Goal: Information Seeking & Learning: Learn about a topic

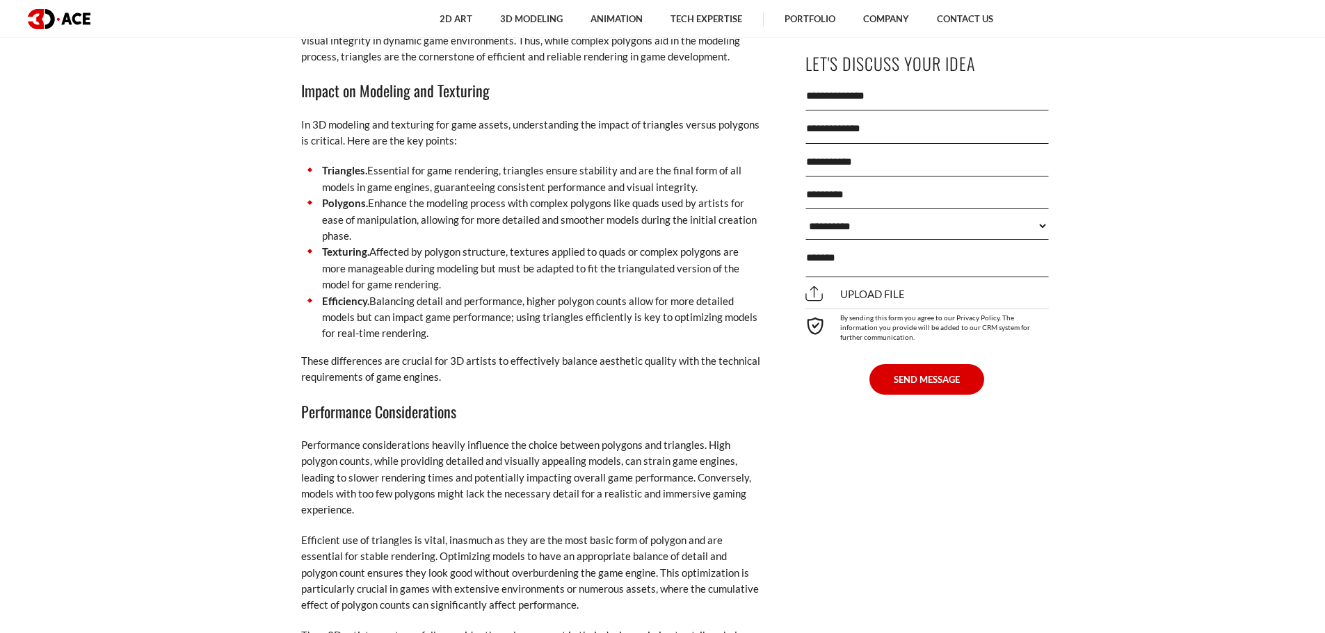
scroll to position [2364, 0]
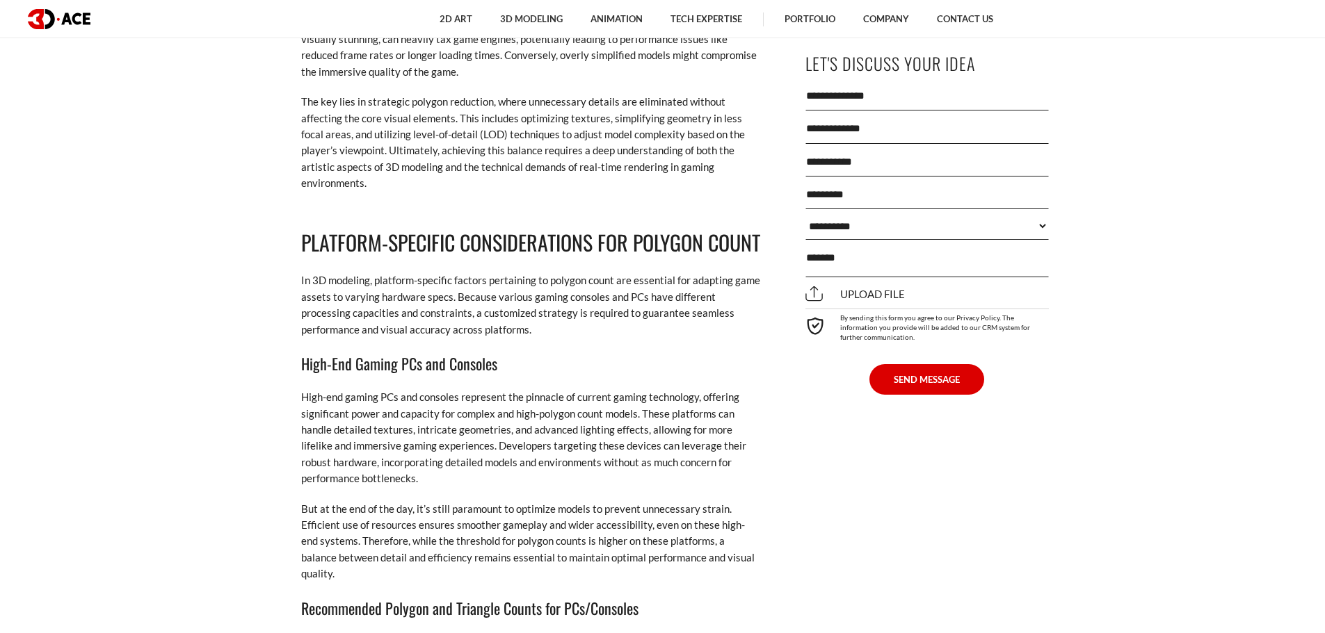
scroll to position [6675, 0]
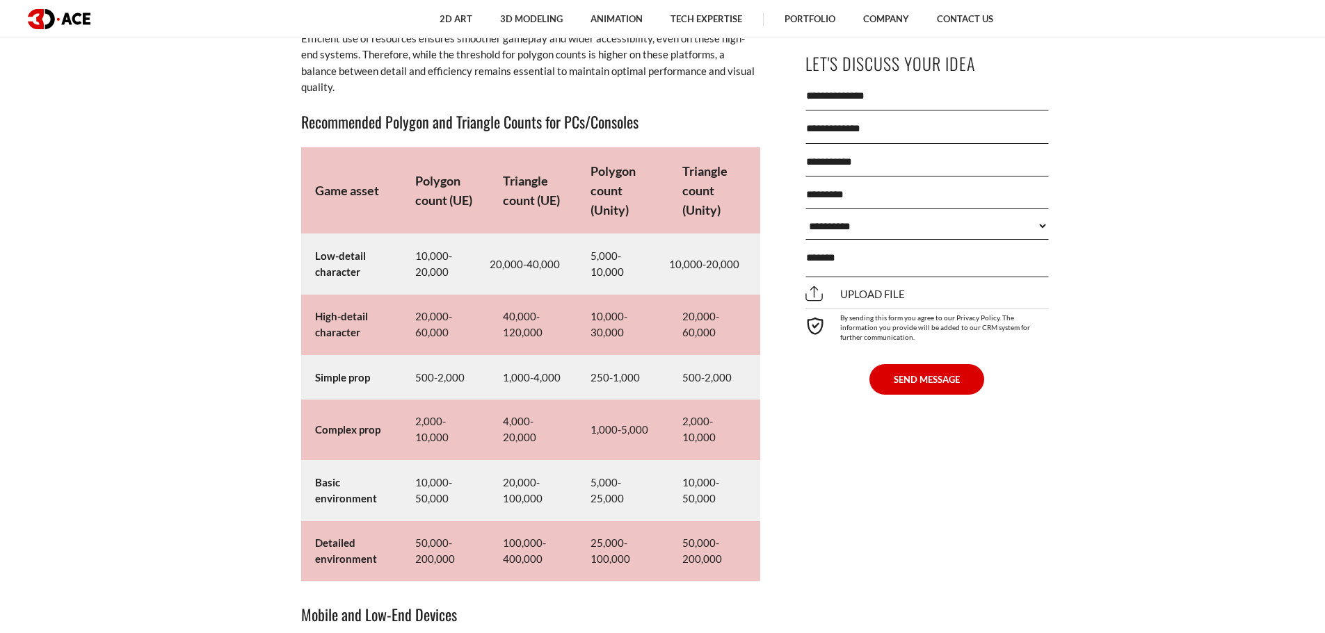
click at [395, 428] on td "Complex prop" at bounding box center [351, 430] width 100 height 60
click at [341, 435] on strong "Complex prop" at bounding box center [347, 429] width 65 height 13
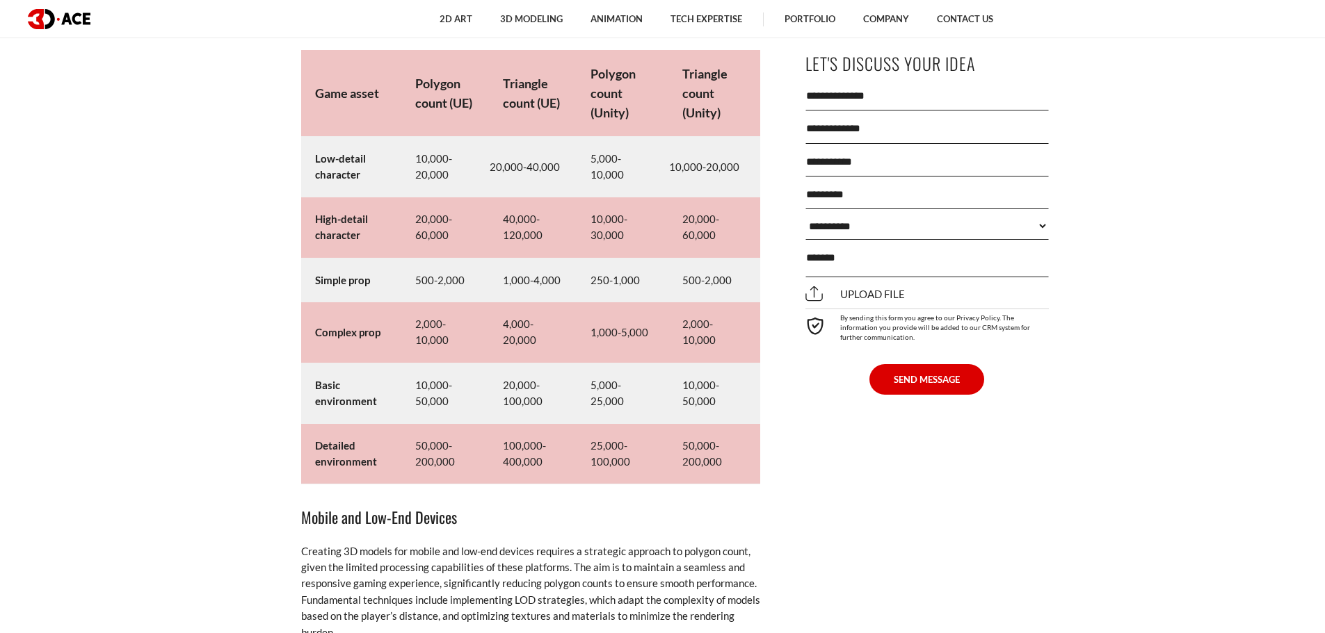
scroll to position [6745, 0]
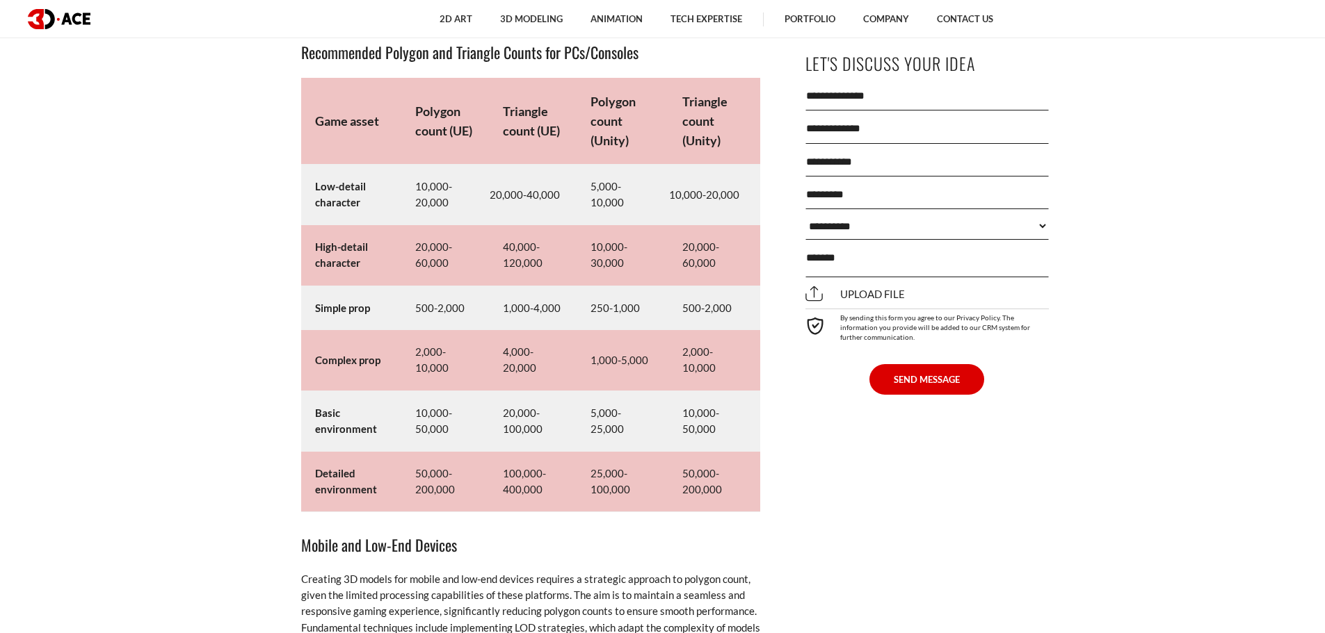
drag, startPoint x: 0, startPoint y: 193, endPoint x: 8, endPoint y: 214, distance: 22.5
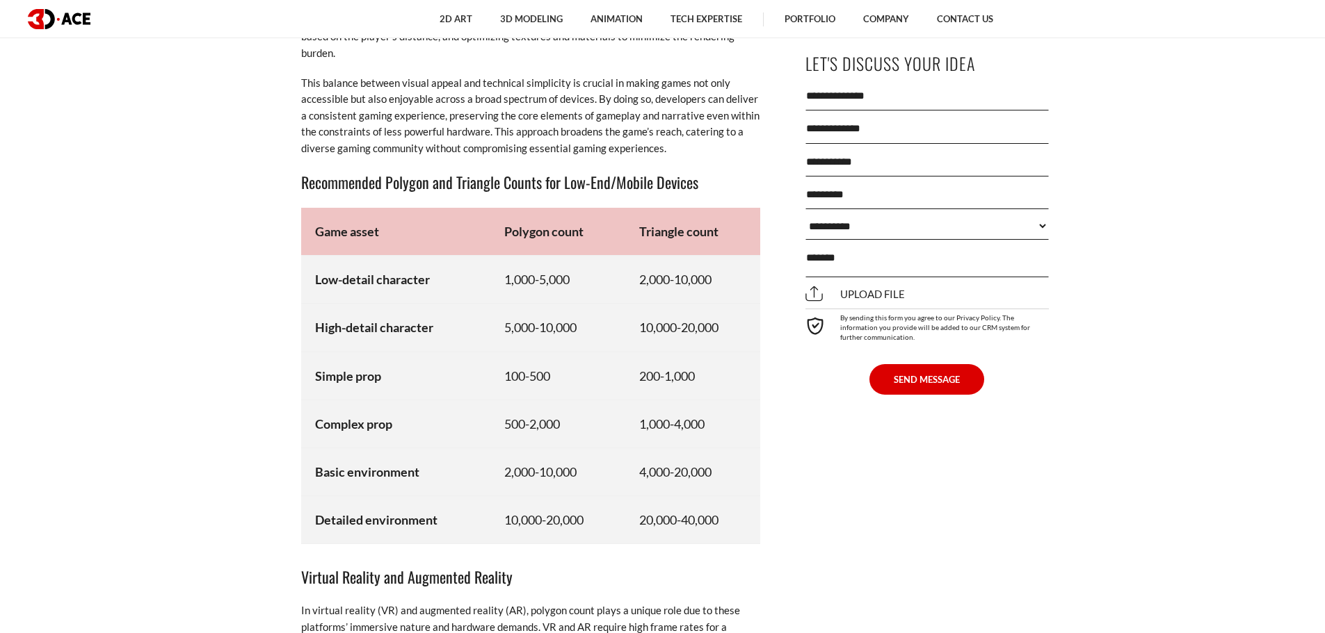
scroll to position [7370, 0]
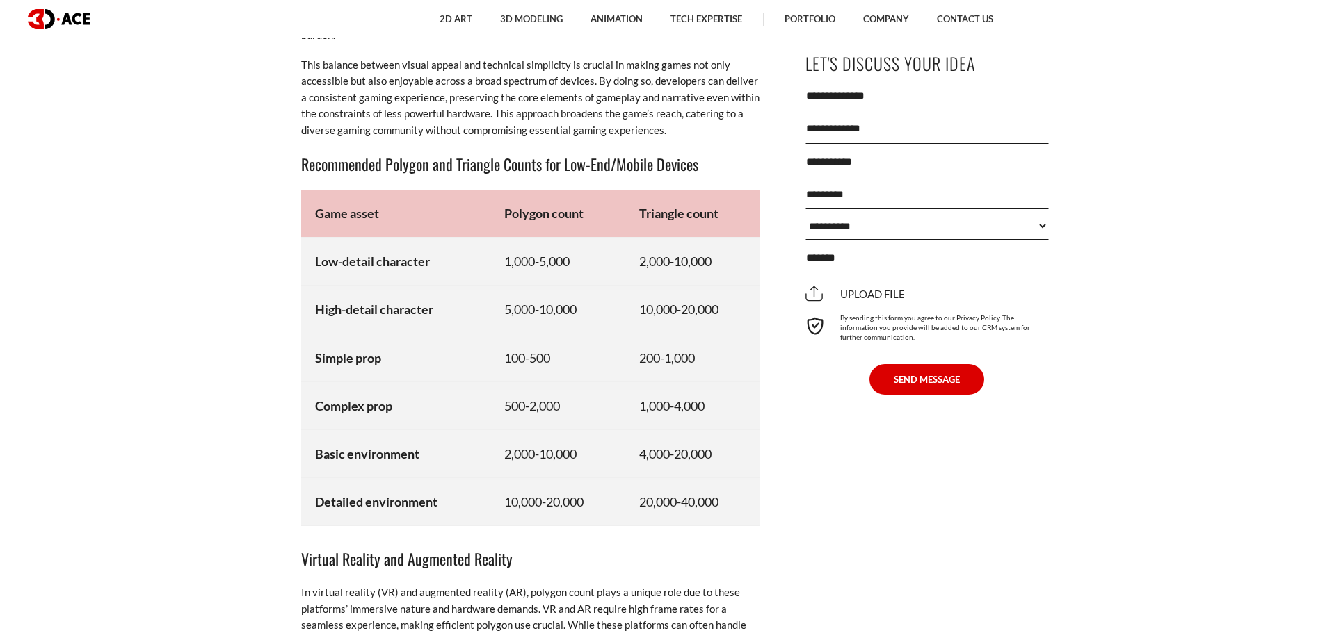
click at [359, 346] on td "Simple prop" at bounding box center [395, 358] width 189 height 48
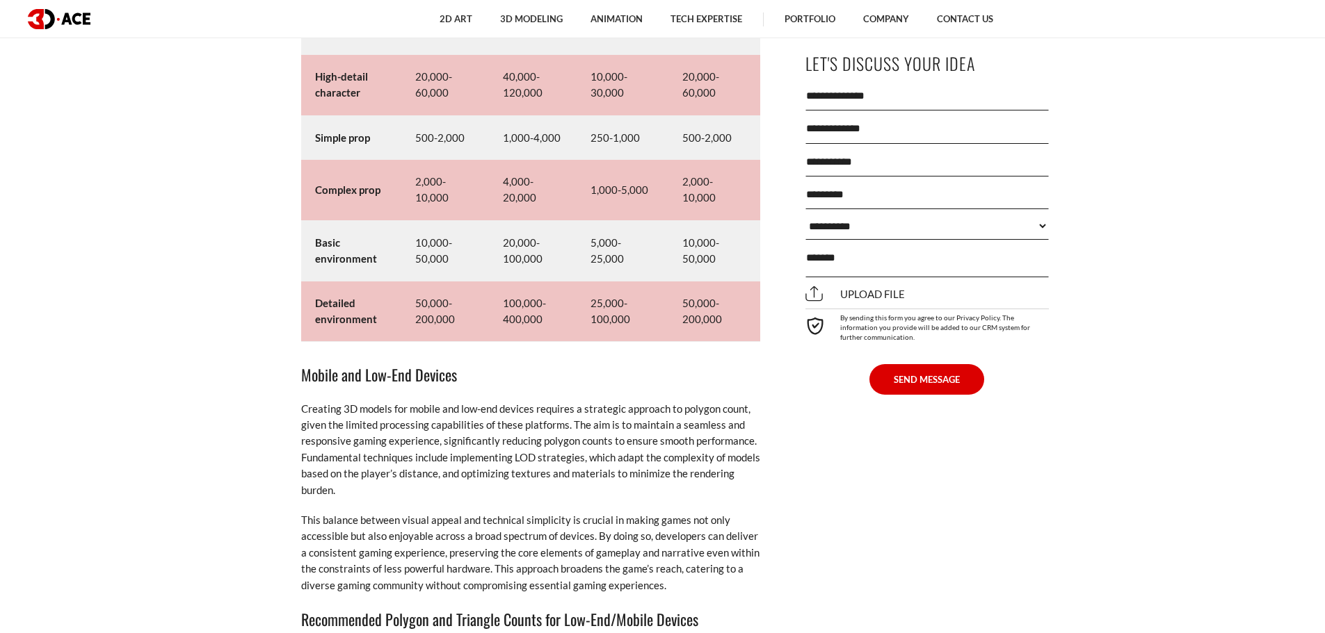
drag, startPoint x: 318, startPoint y: 368, endPoint x: 261, endPoint y: 345, distance: 62.1
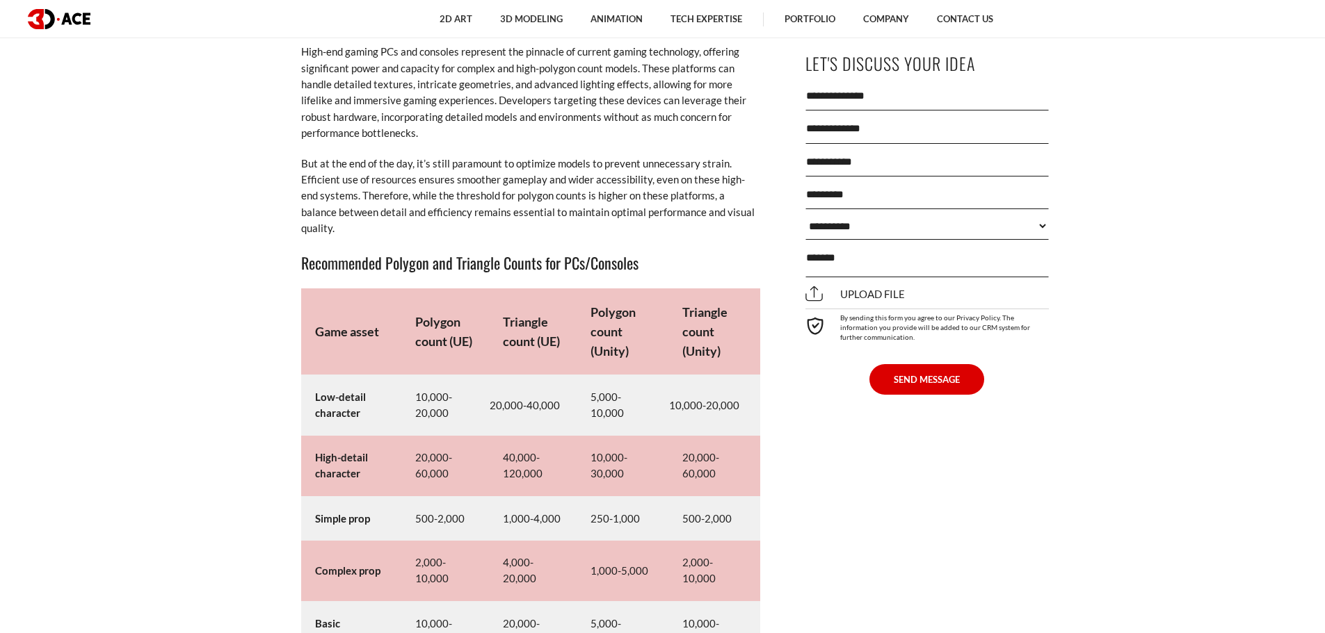
scroll to position [6634, 0]
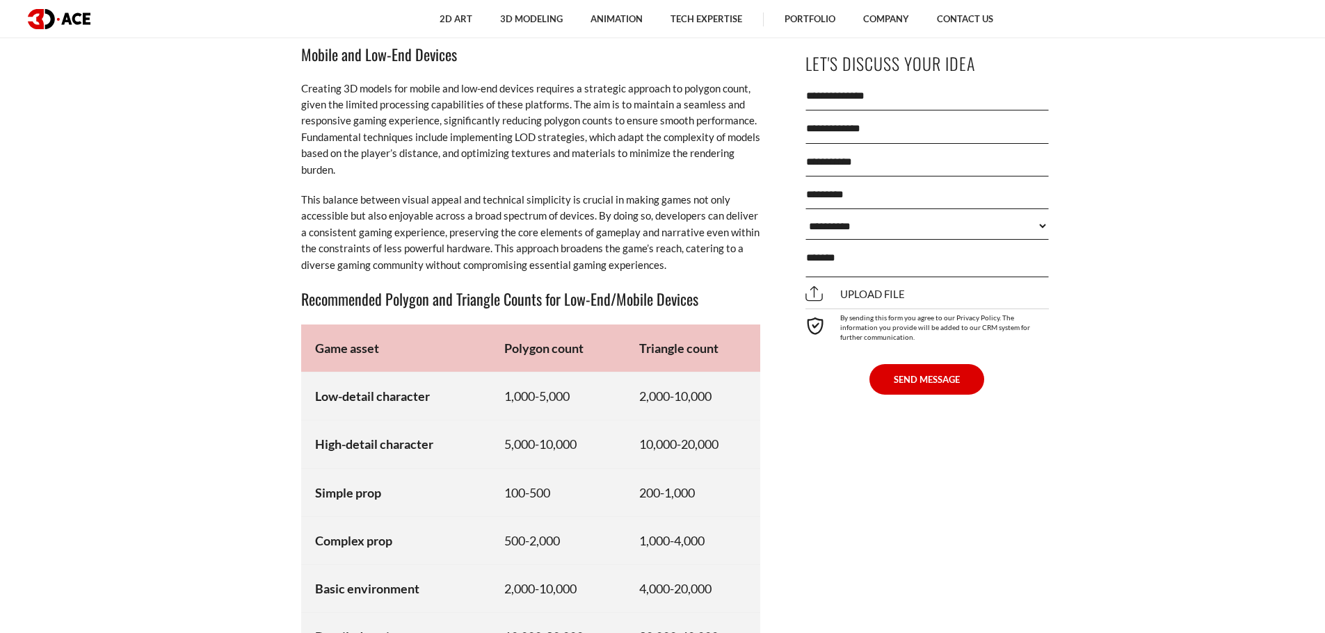
scroll to position [7260, 0]
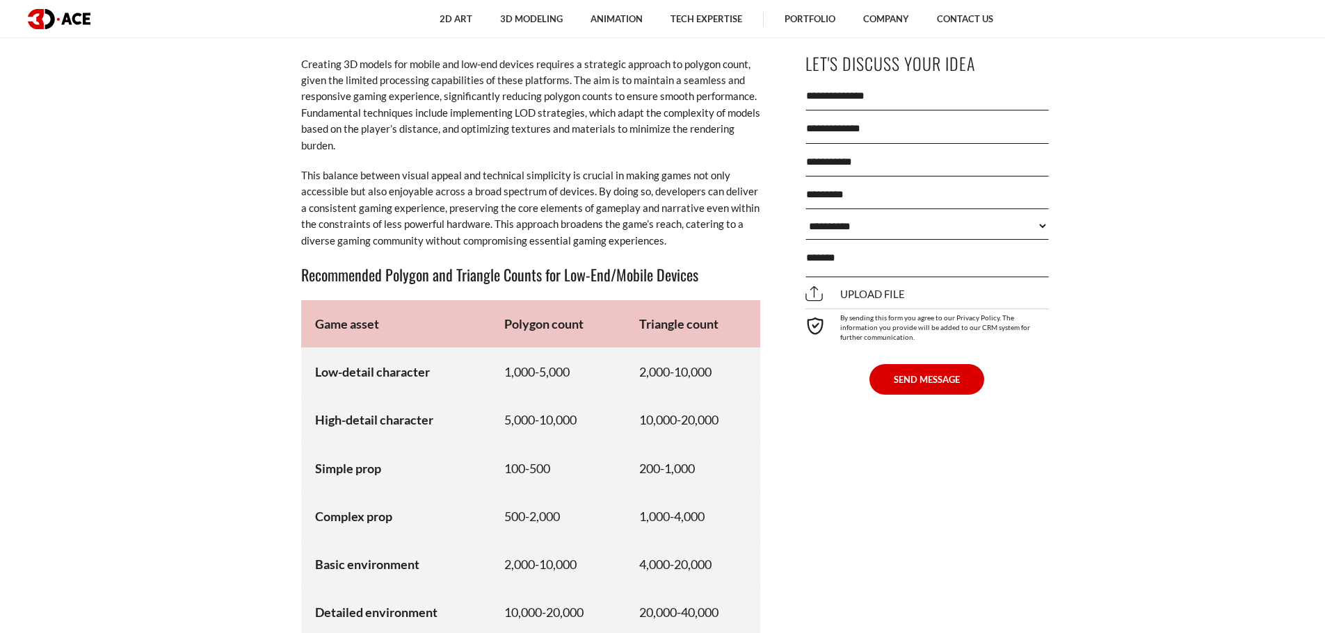
click at [318, 421] on strong "High-detail character" at bounding box center [374, 419] width 118 height 15
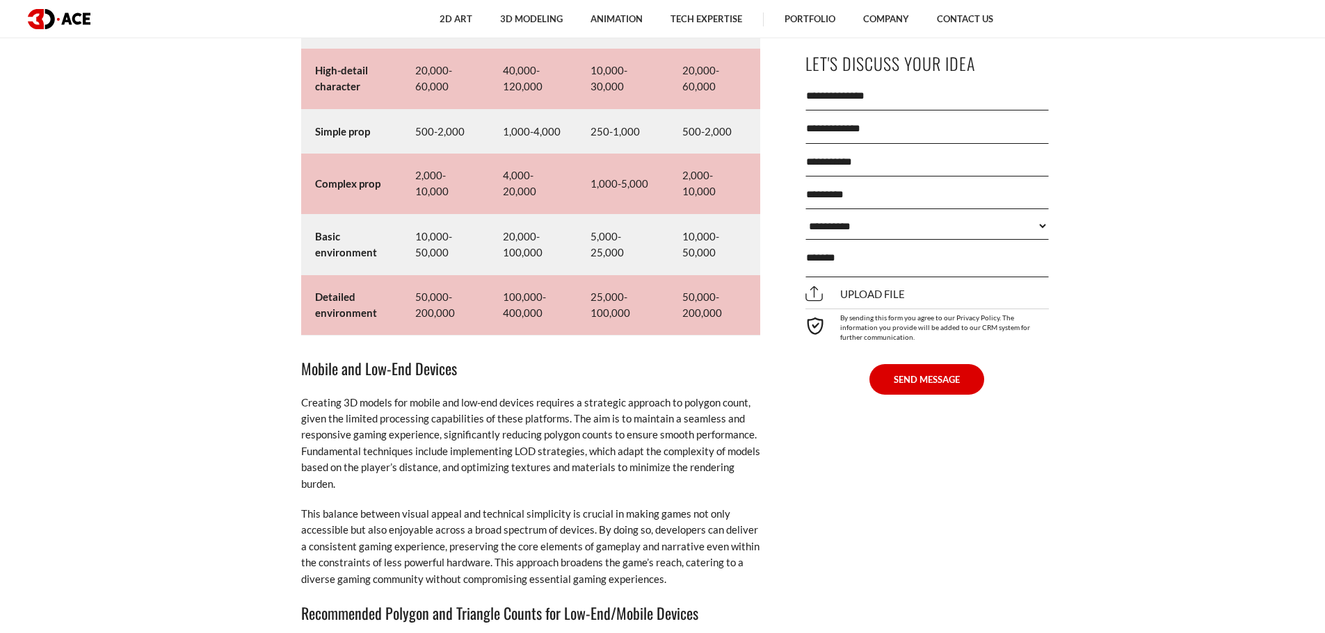
scroll to position [6704, 0]
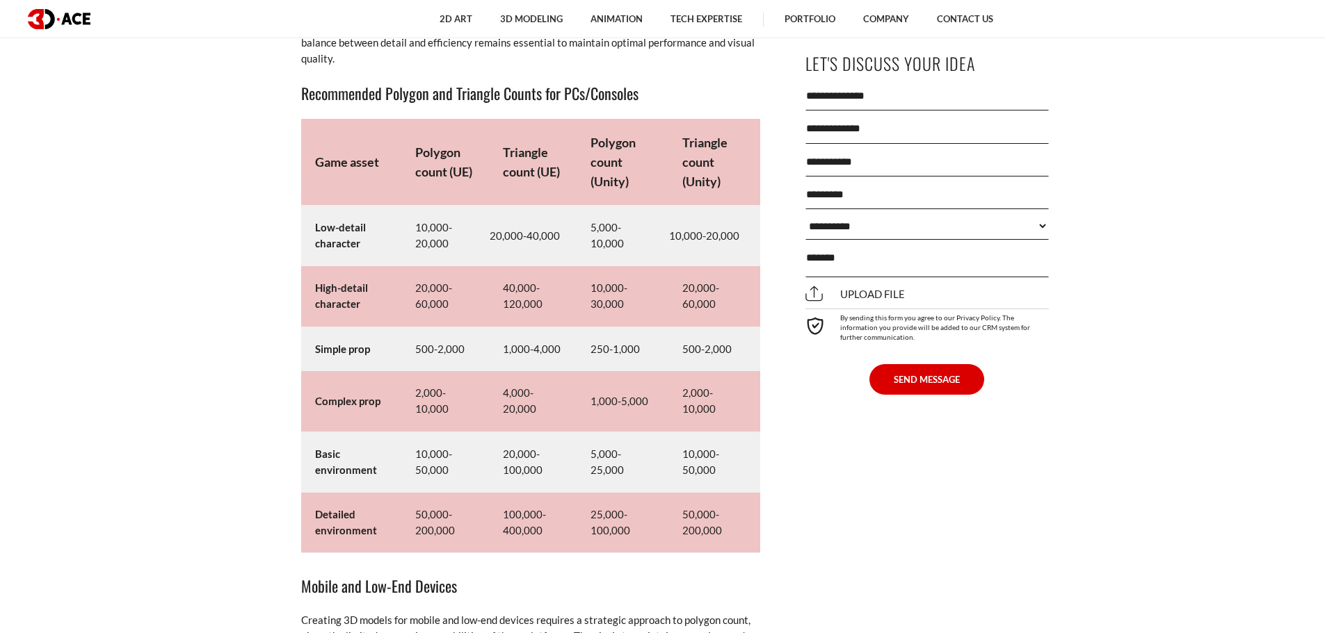
click at [416, 385] on td "2,000-10,000" at bounding box center [445, 401] width 88 height 60
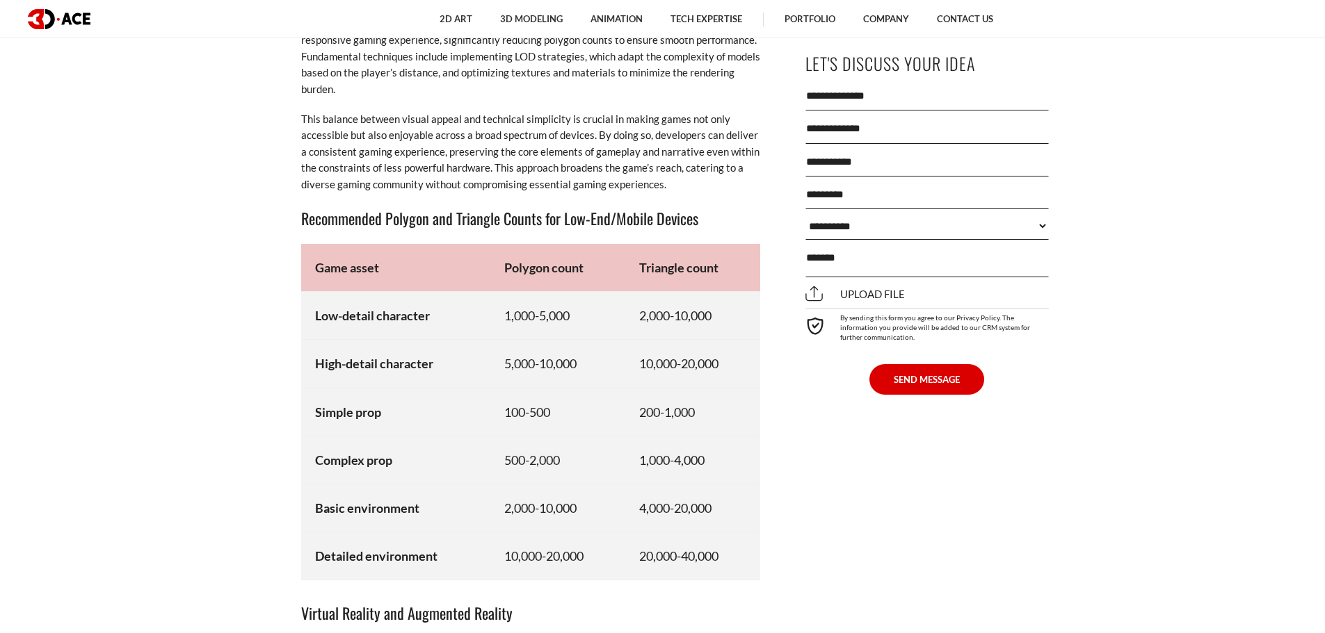
scroll to position [7538, 0]
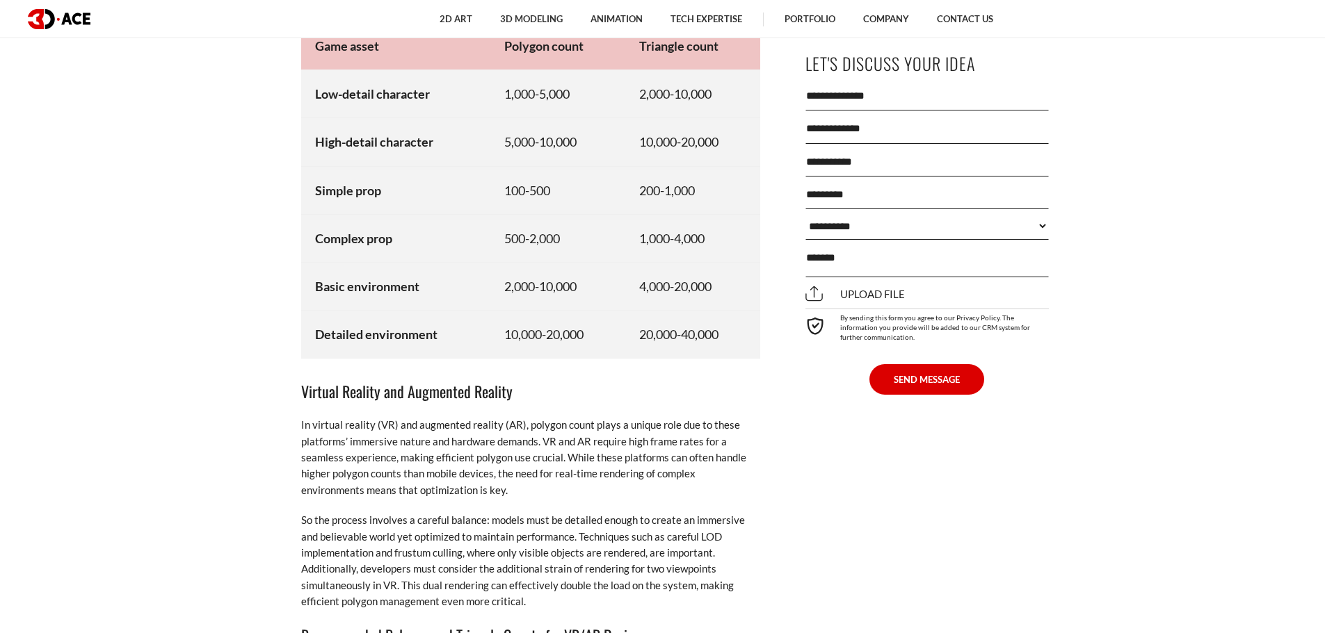
click at [334, 383] on h3 "Virtual Reality and Augmented Reality" at bounding box center [530, 392] width 459 height 24
click at [301, 457] on p "In virtual reality (VR) and augmented reality (AR), polygon count plays a uniqu…" at bounding box center [530, 457] width 459 height 81
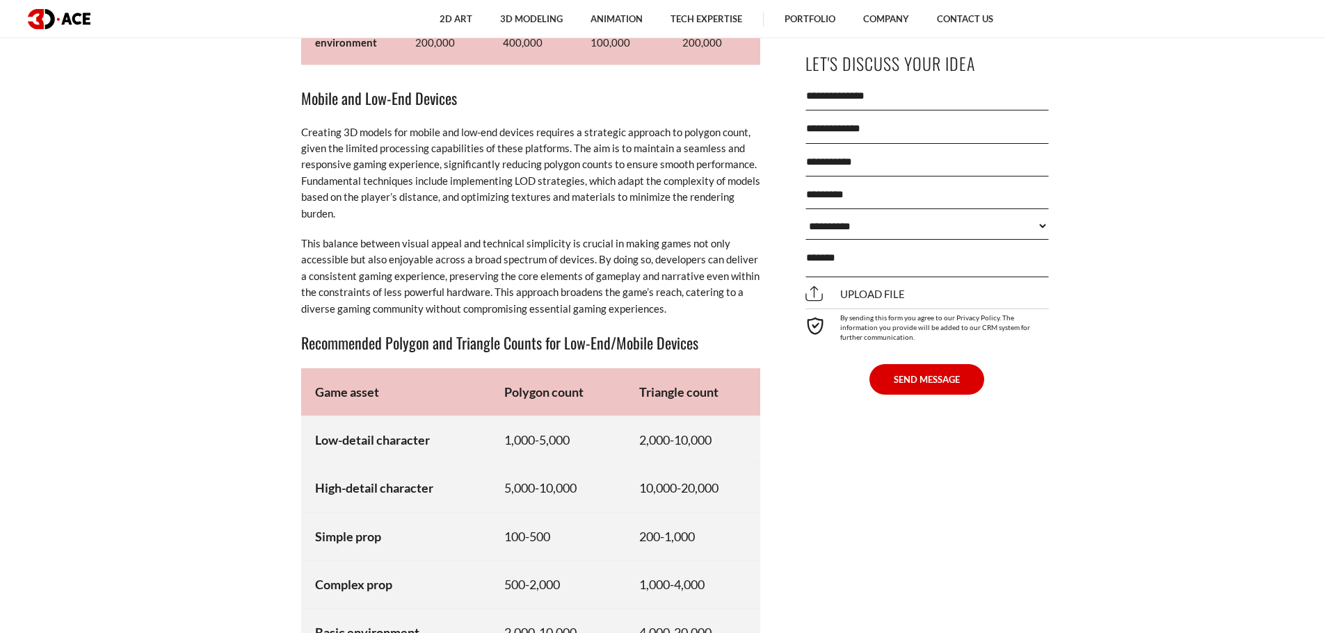
scroll to position [7190, 0]
